Goal: Task Accomplishment & Management: Manage account settings

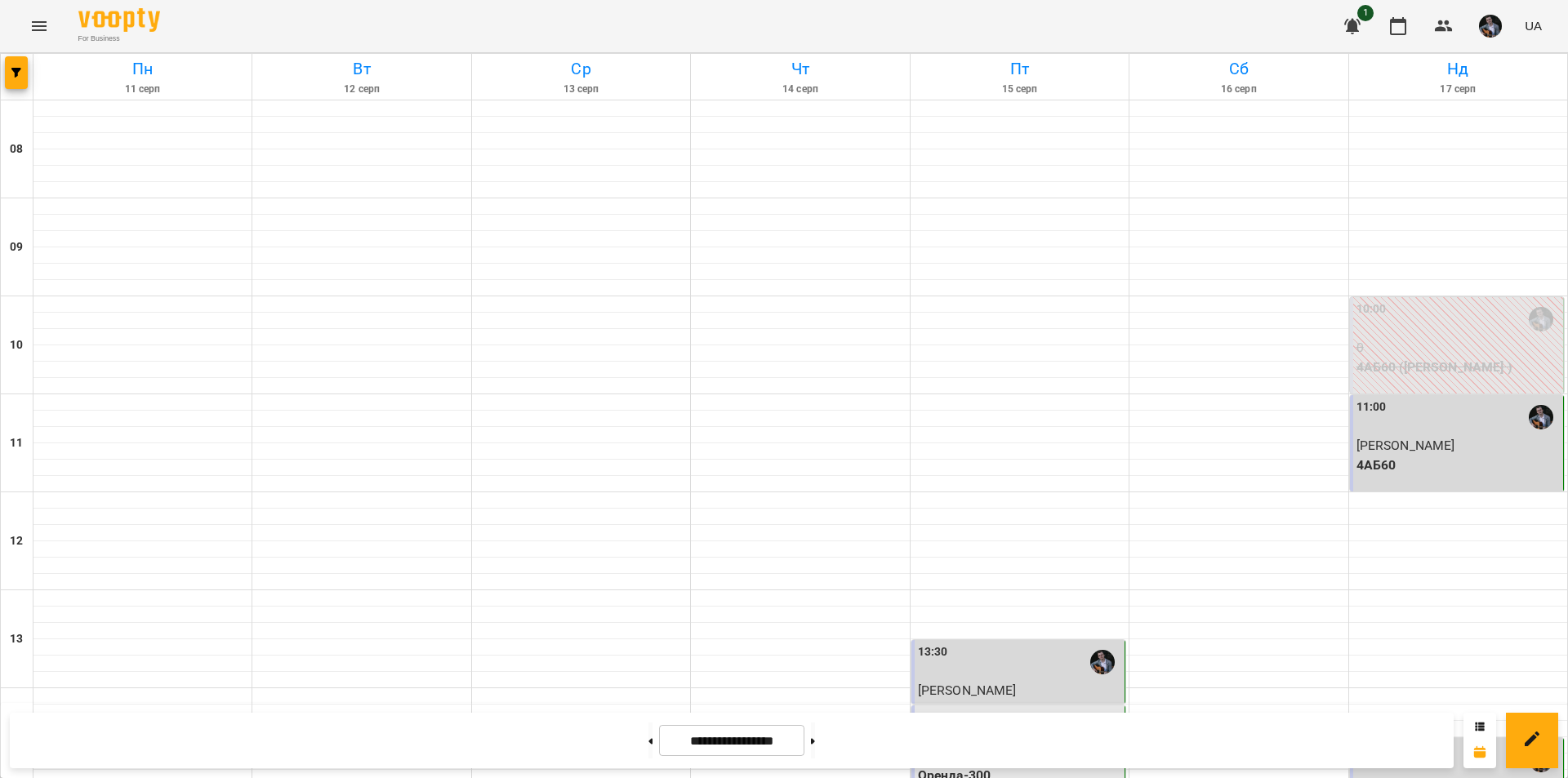
scroll to position [424, 0]
click at [1015, 643] on div "13:30" at bounding box center [1019, 661] width 203 height 37
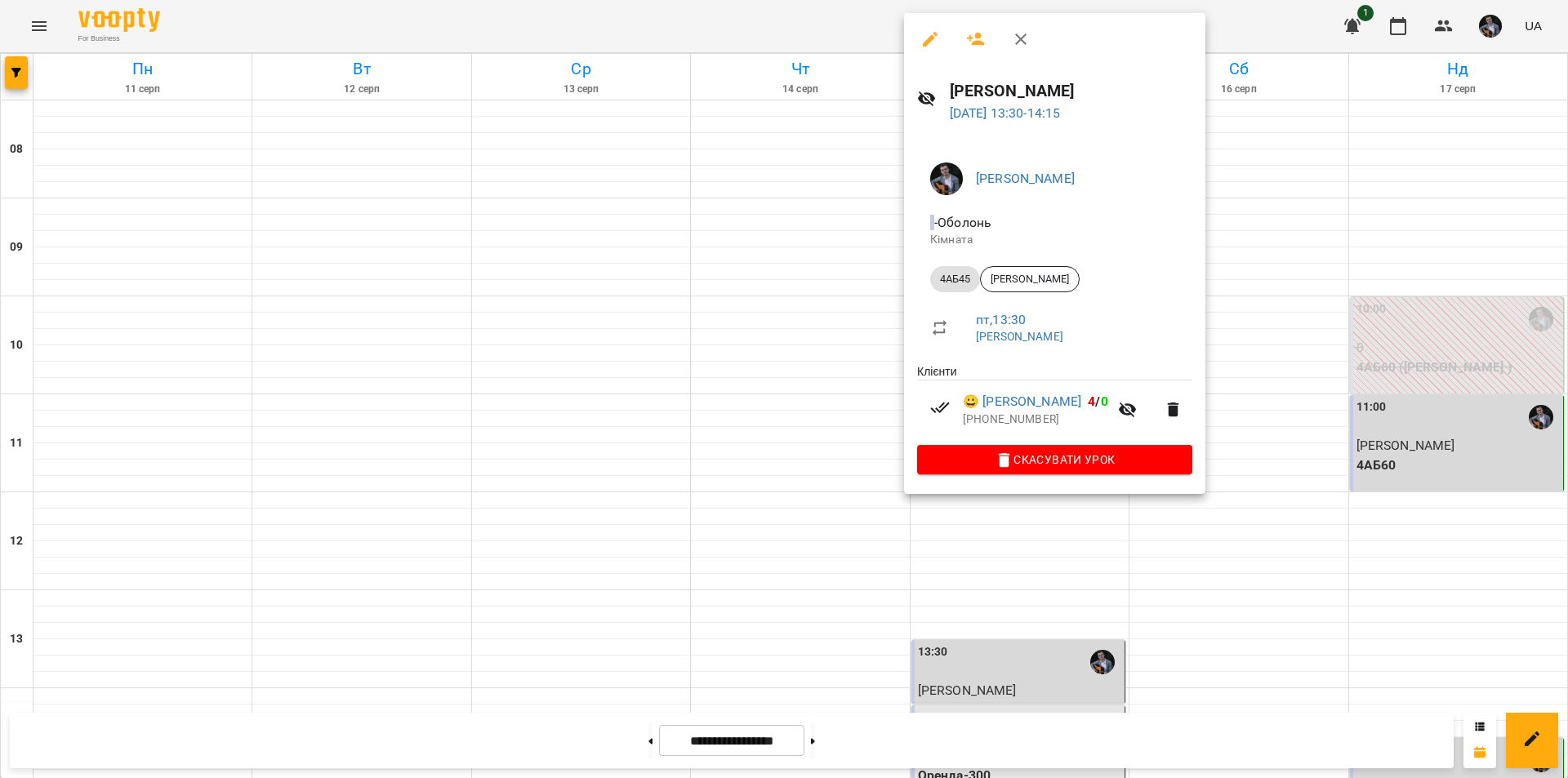
click at [1243, 261] on div at bounding box center [784, 389] width 1568 height 778
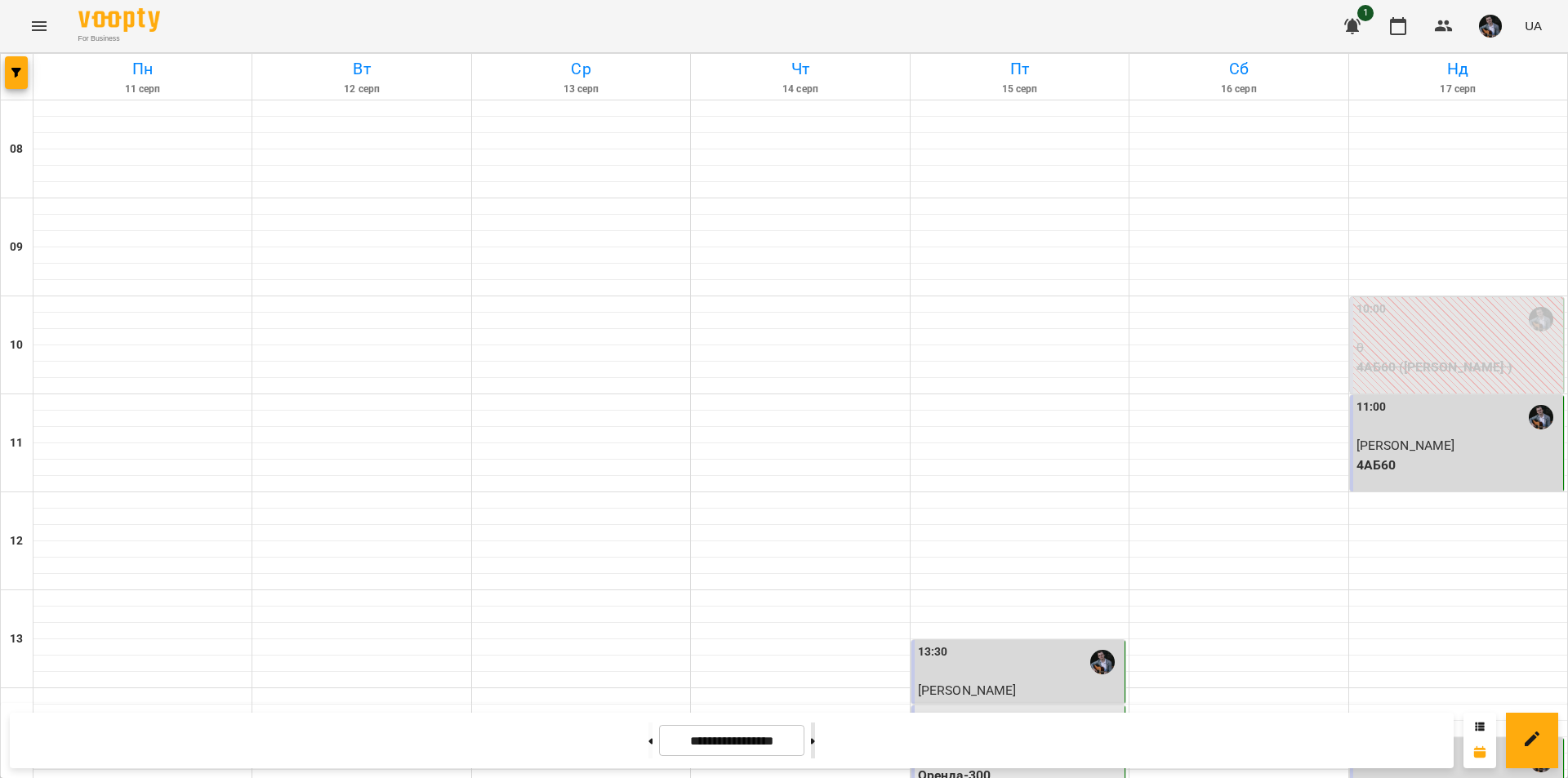
click at [815, 743] on icon at bounding box center [812, 741] width 4 height 6
type input "**********"
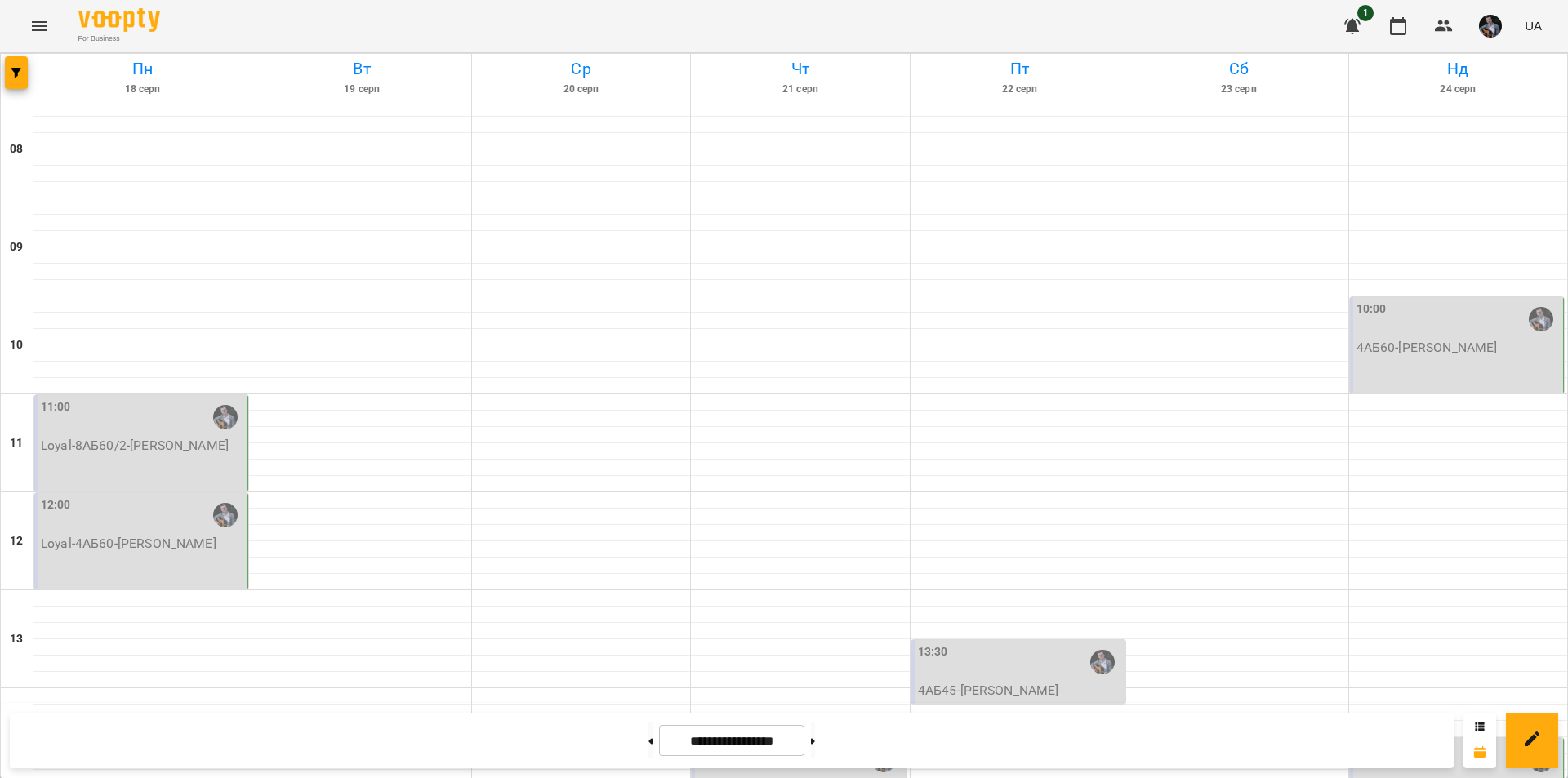
click at [201, 493] on div "12:00 Loyal-4АБ60 - [PERSON_NAME]" at bounding box center [140, 541] width 214 height 97
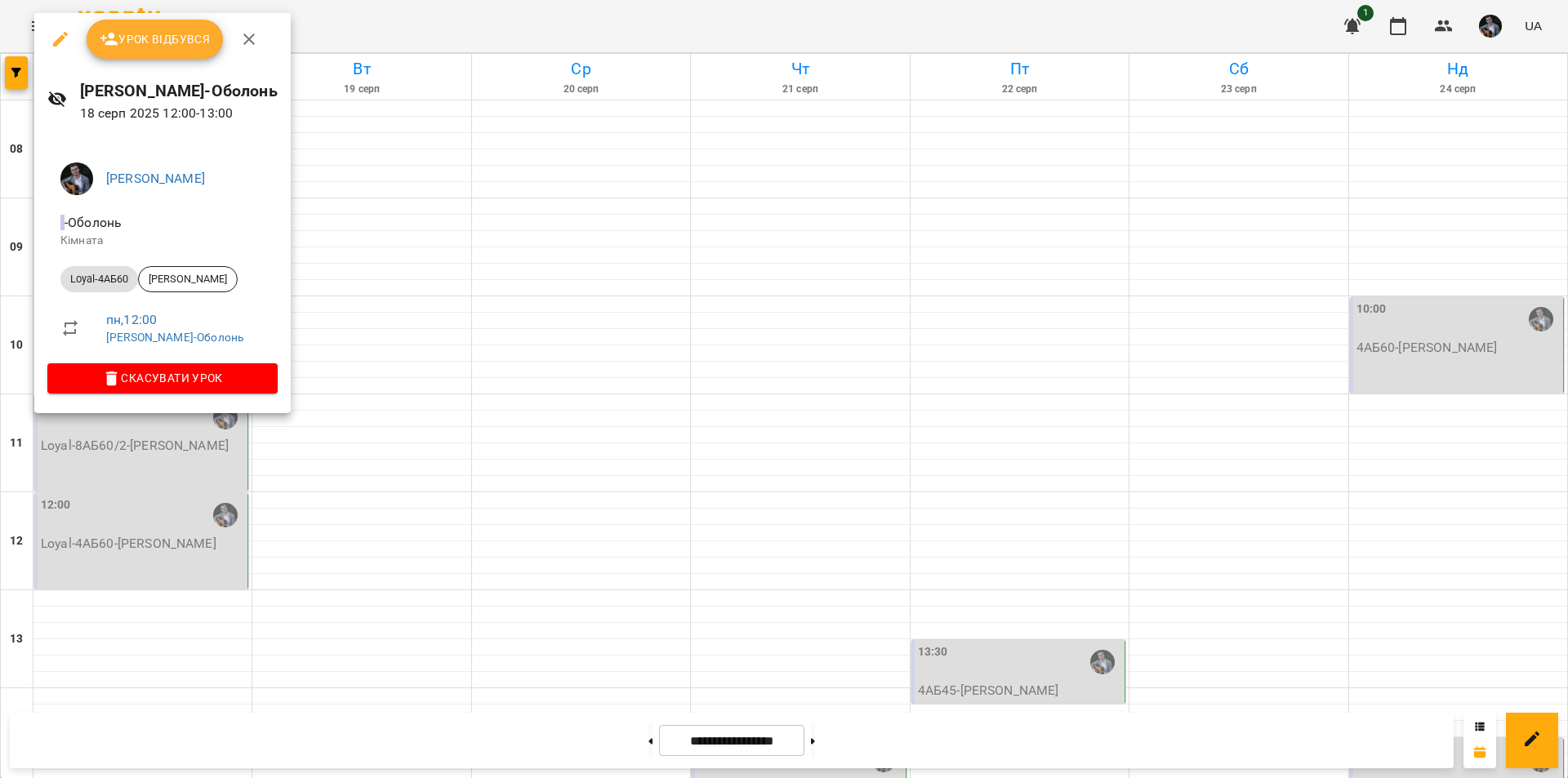
click at [376, 328] on div at bounding box center [784, 389] width 1568 height 778
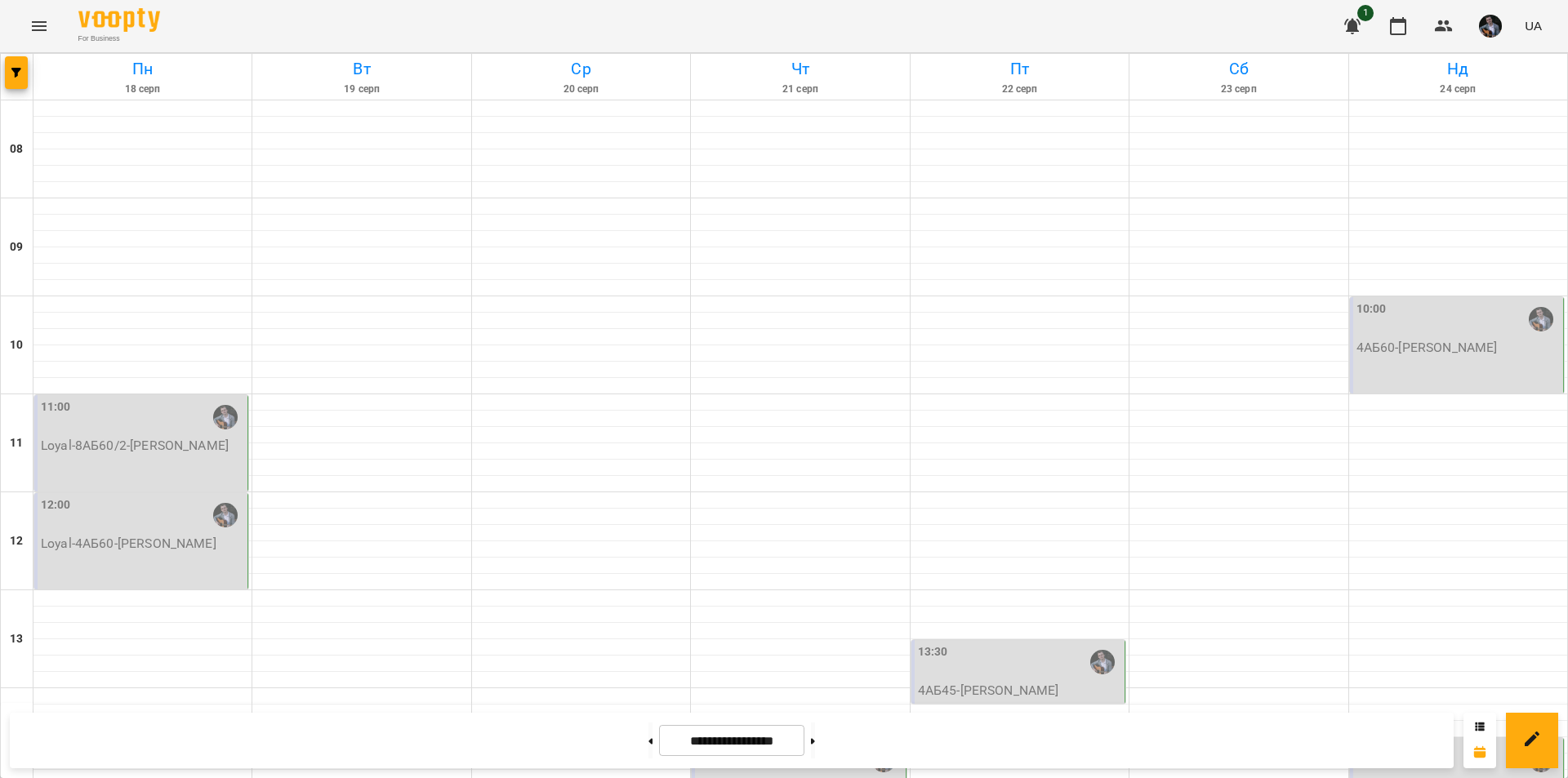
scroll to position [669, 0]
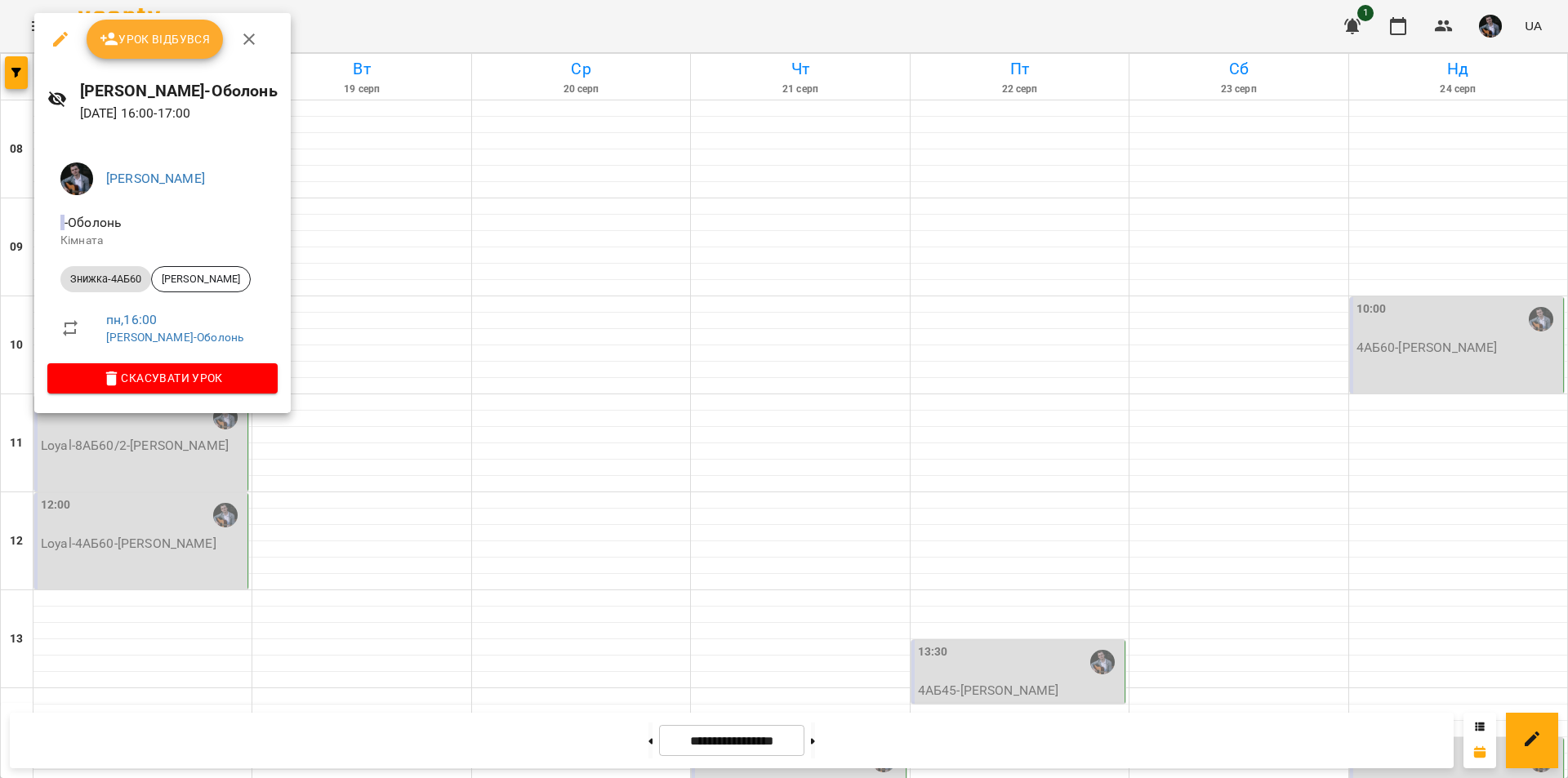
click at [308, 463] on div at bounding box center [784, 389] width 1568 height 778
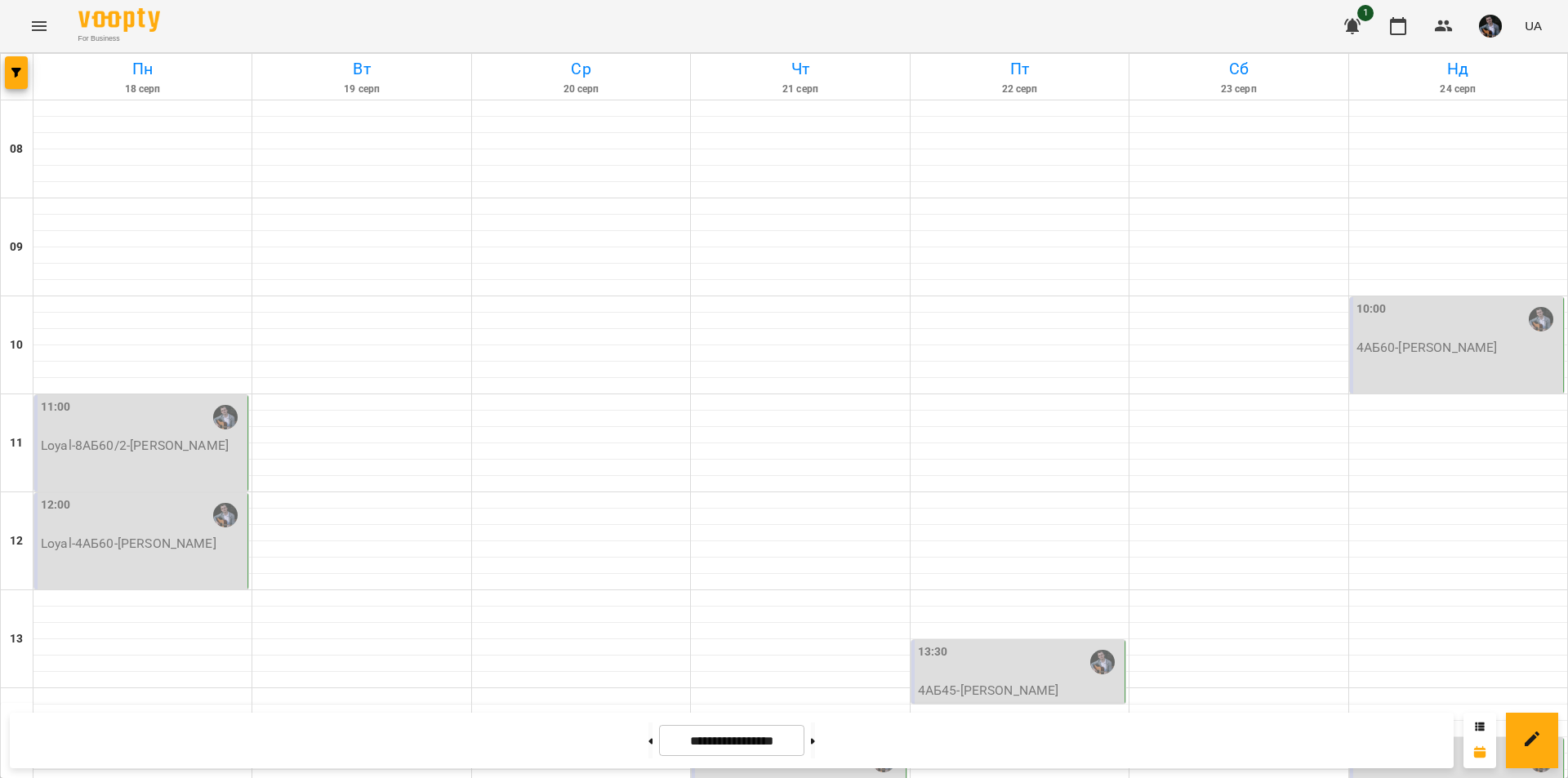
scroll to position [65, 0]
click at [125, 512] on div "12:00 Loyal-4АБ60 - [PERSON_NAME]" at bounding box center [140, 541] width 214 height 97
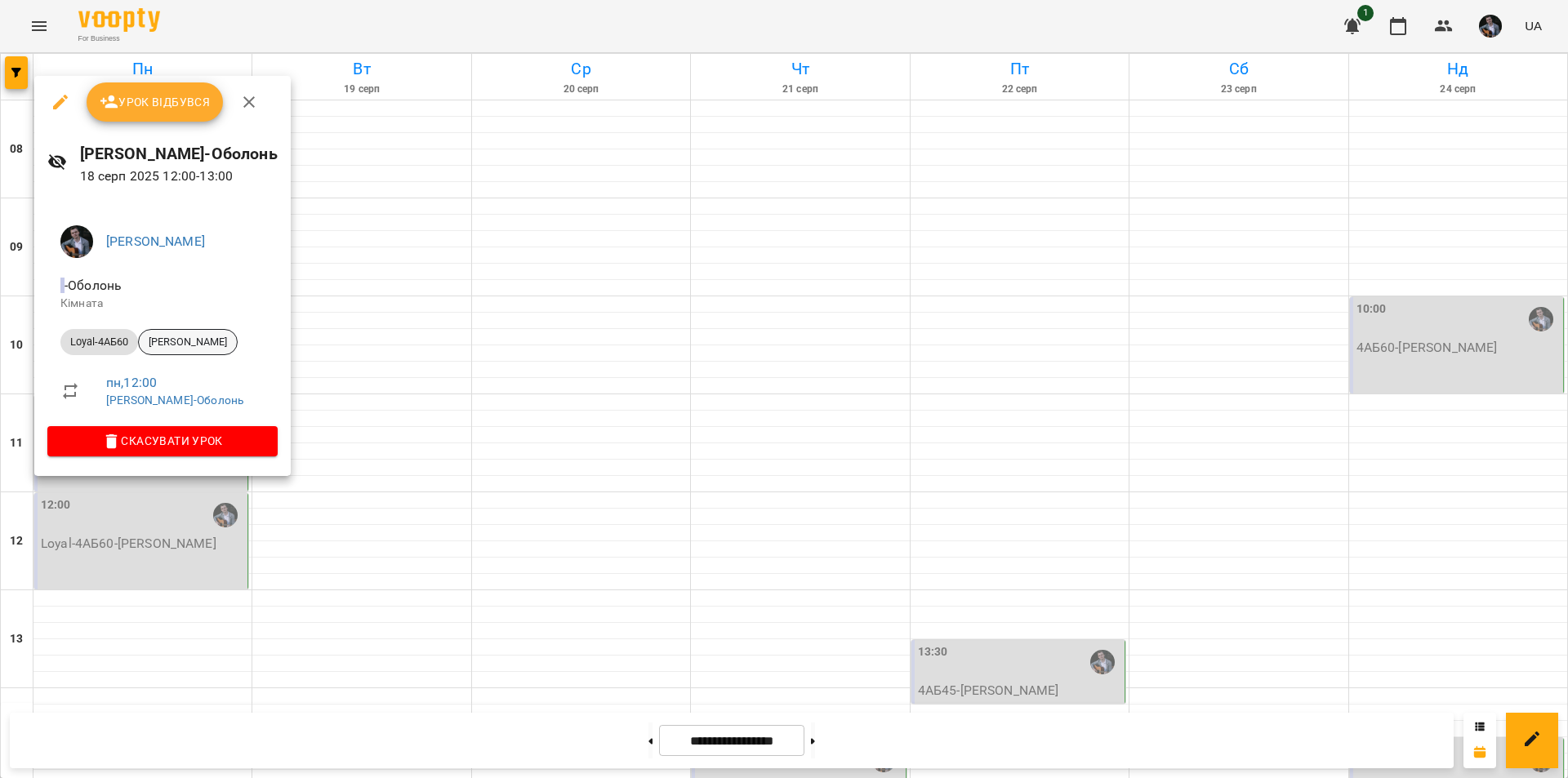
click at [237, 338] on span "[PERSON_NAME]" at bounding box center [187, 342] width 98 height 15
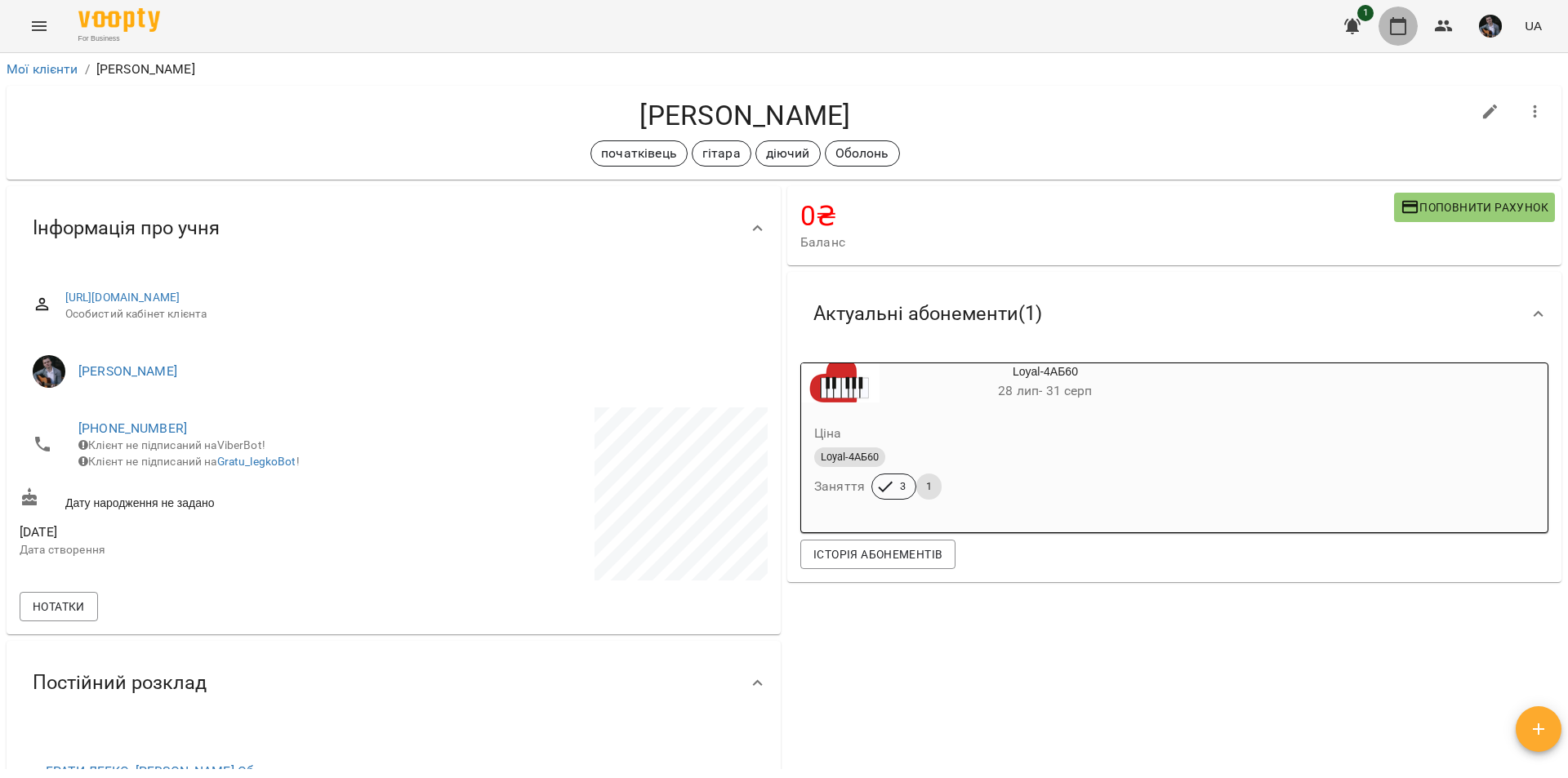
click at [1404, 19] on icon "button" at bounding box center [1397, 26] width 17 height 18
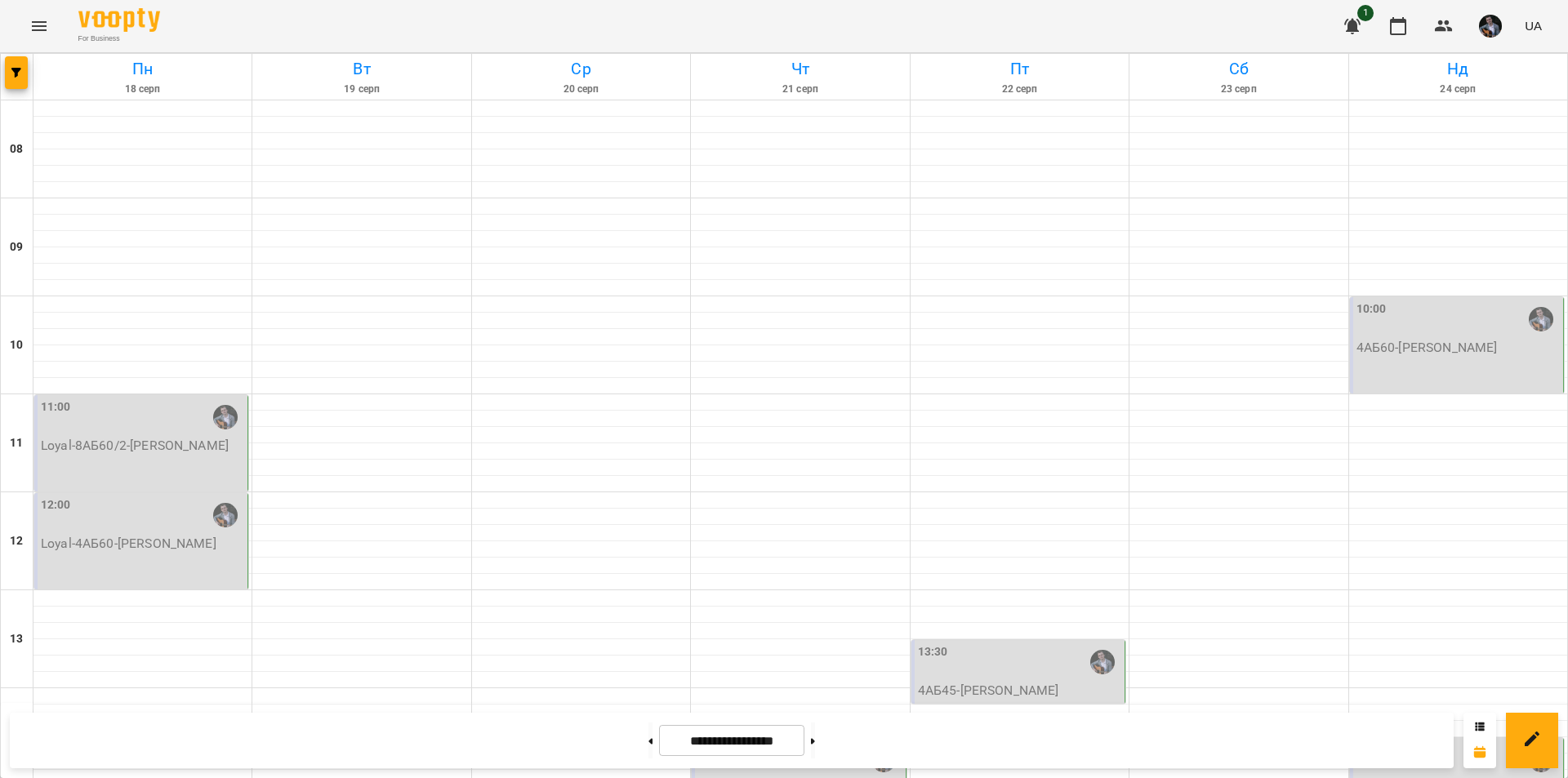
scroll to position [392, 0]
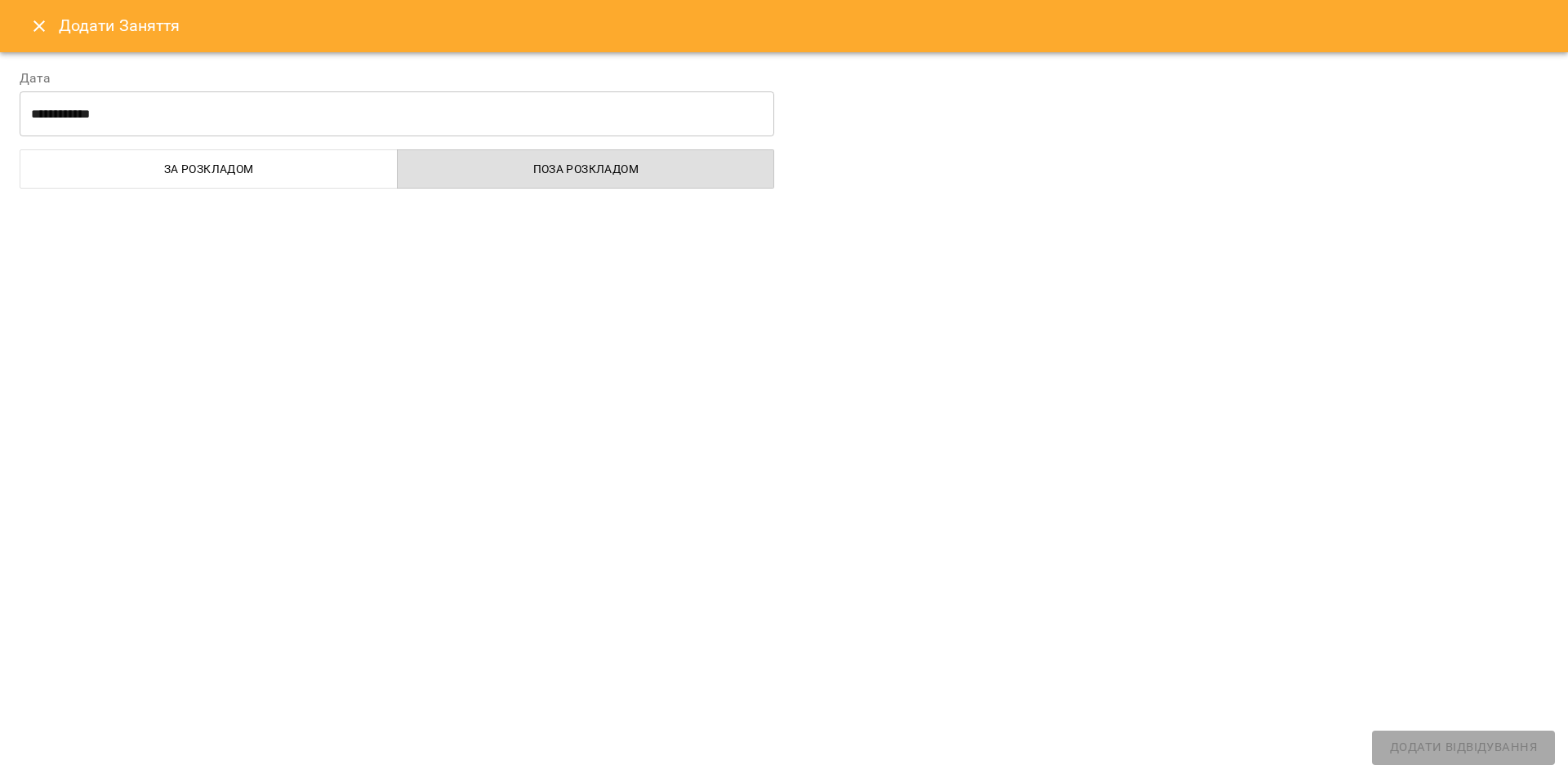
select select "**********"
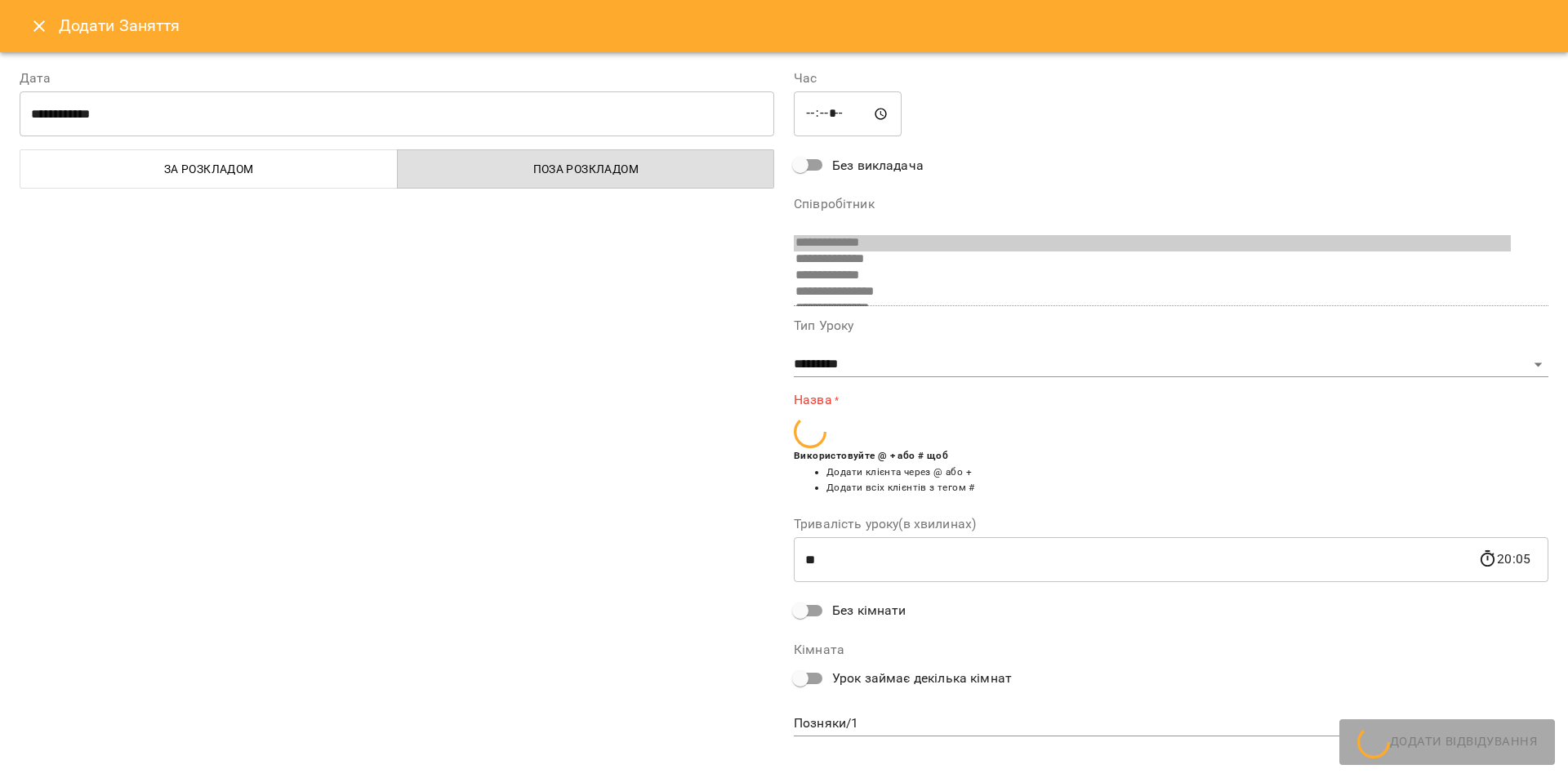
scroll to position [174, 0]
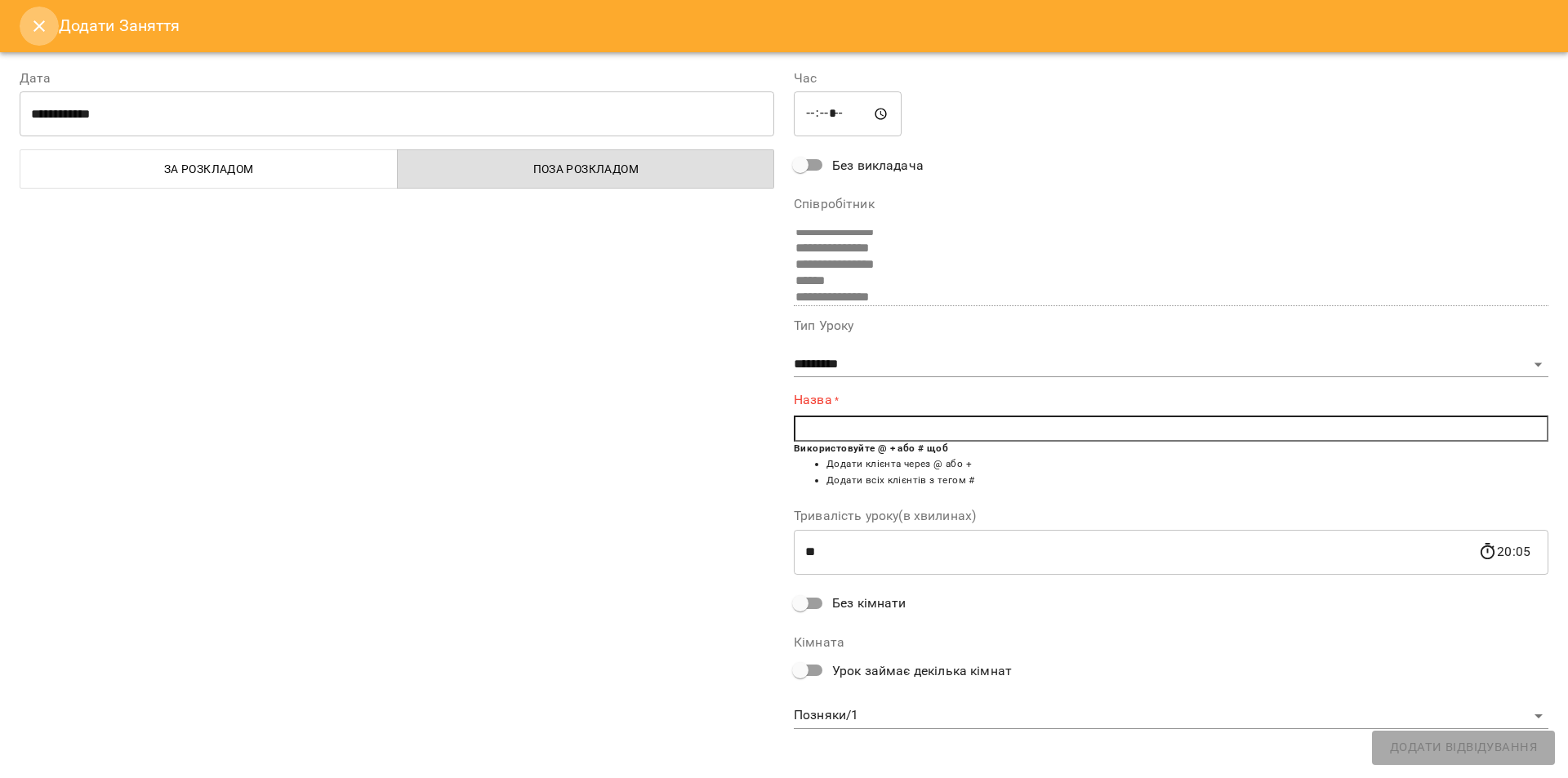
click at [32, 19] on icon "Close" at bounding box center [39, 26] width 19 height 19
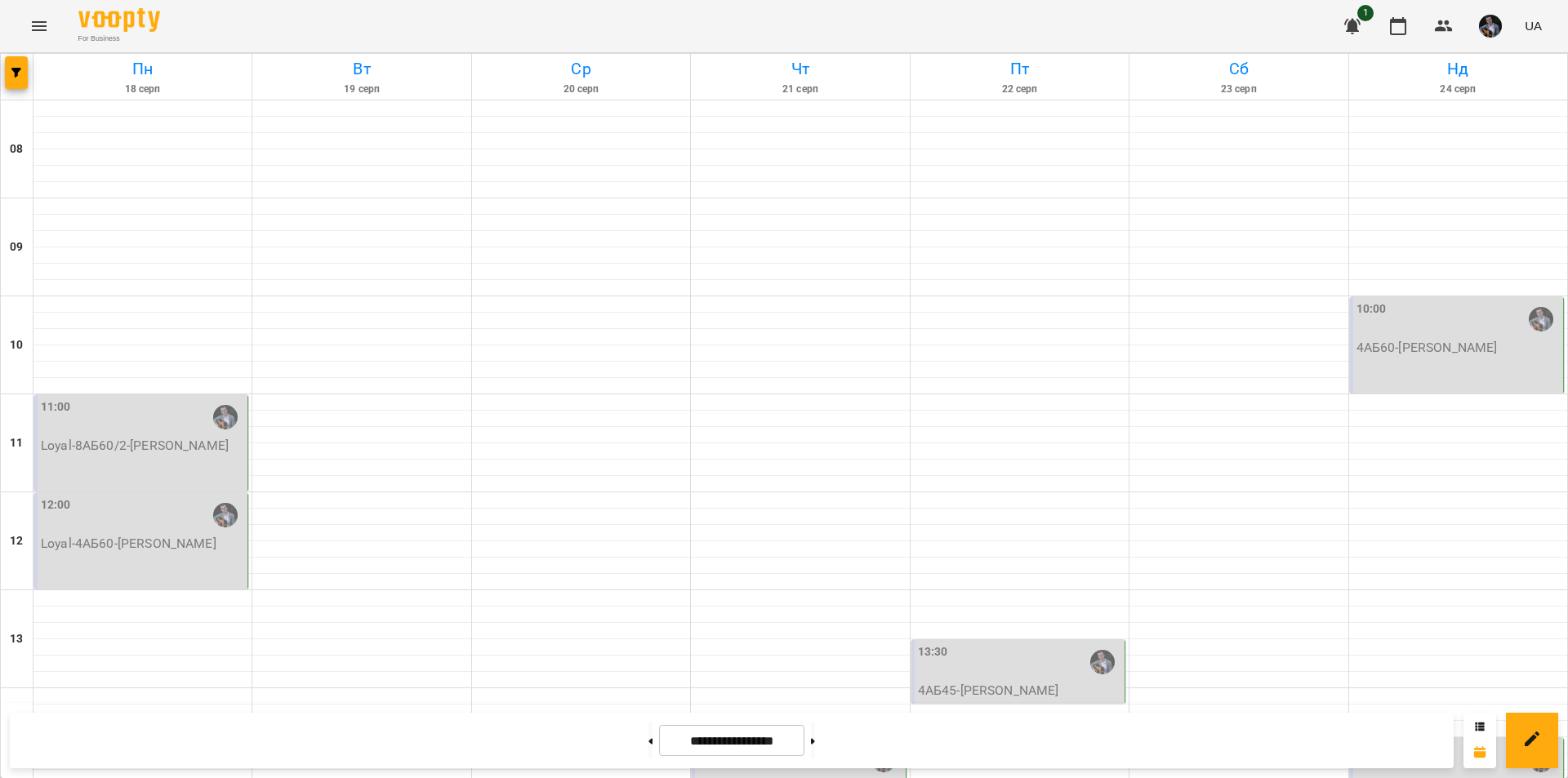
scroll to position [669, 0]
